Goal: Find specific fact: Find specific fact

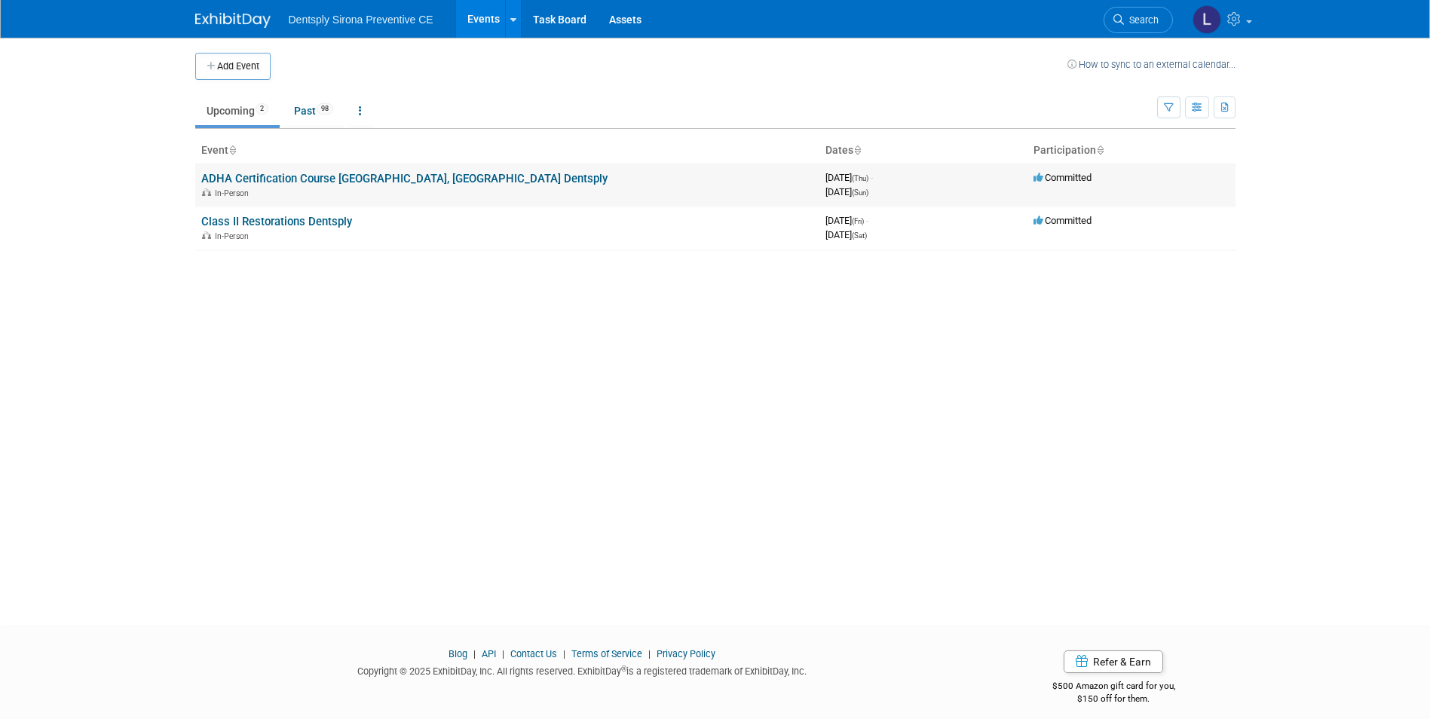
click at [296, 179] on link "ADHA Certification Course [GEOGRAPHIC_DATA], [GEOGRAPHIC_DATA] Dentsply" at bounding box center [404, 179] width 406 height 14
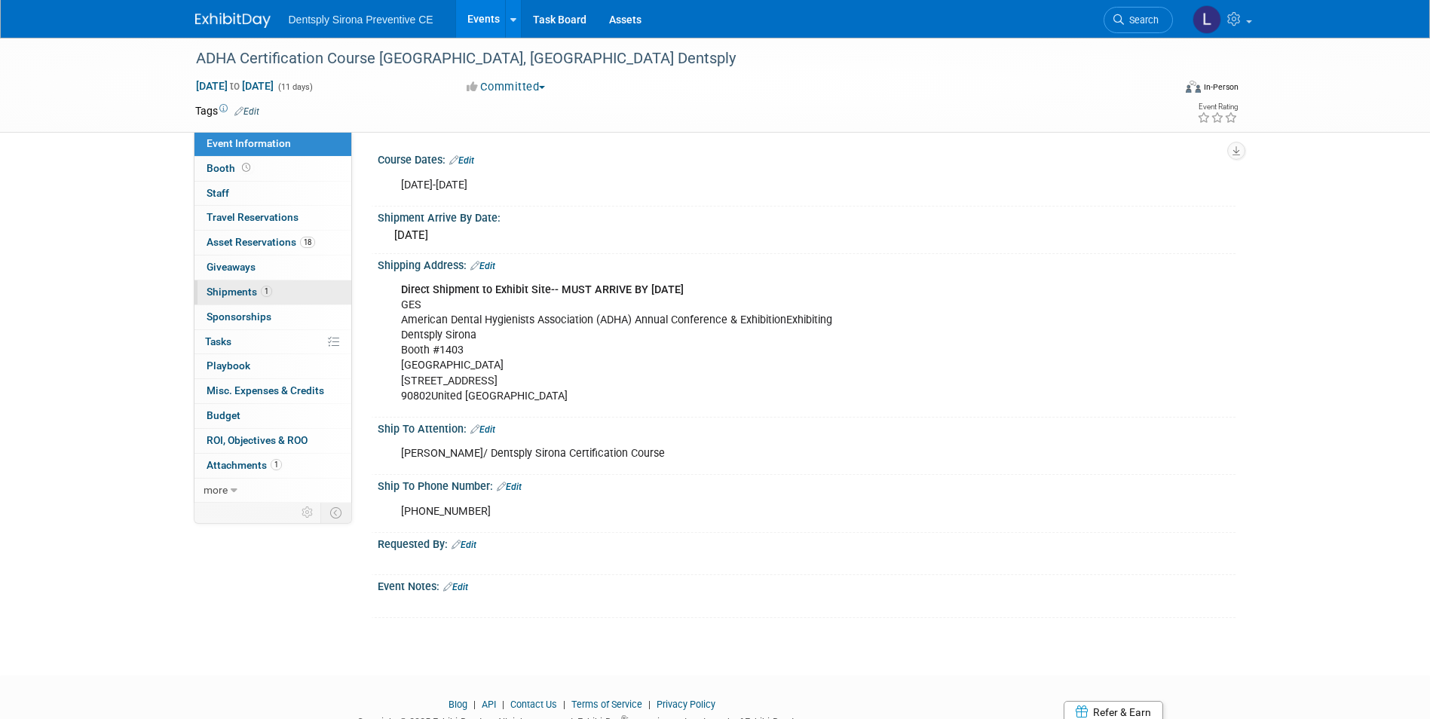
click at [253, 289] on span "Shipments 1" at bounding box center [240, 292] width 66 height 12
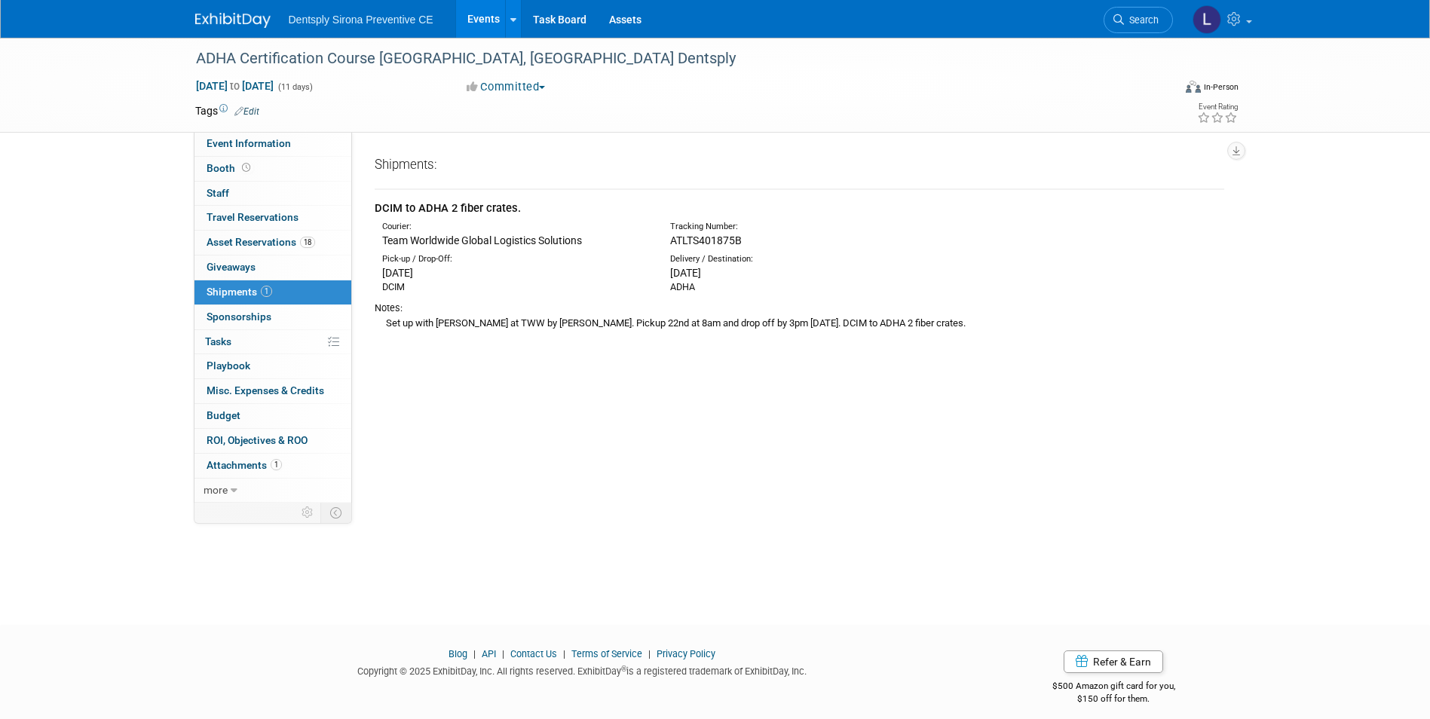
drag, startPoint x: 755, startPoint y: 239, endPoint x: 671, endPoint y: 239, distance: 84.4
click at [671, 239] on div "ATLTS401875B" at bounding box center [839, 240] width 338 height 15
drag, startPoint x: 671, startPoint y: 239, endPoint x: 685, endPoint y: 240, distance: 14.4
copy span "ATLTS401875B"
